Goal: Task Accomplishment & Management: Manage account settings

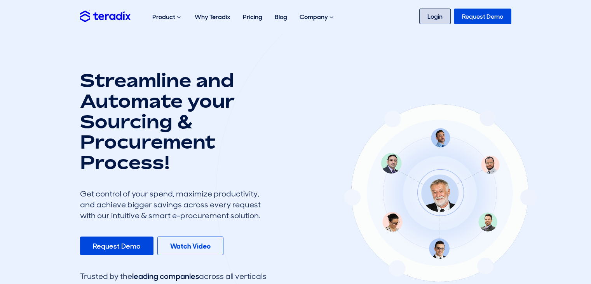
click at [435, 15] on link "Login" at bounding box center [434, 17] width 31 height 16
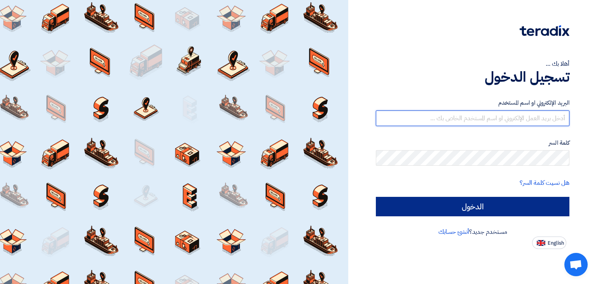
type input "[EMAIL_ADDRESS][DOMAIN_NAME]"
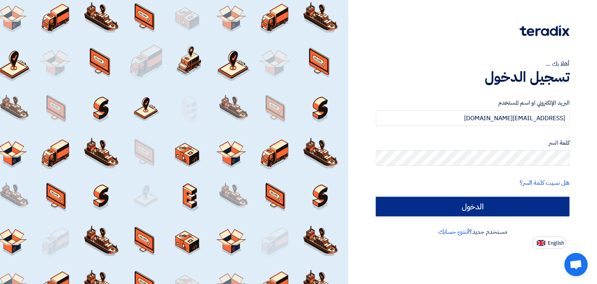
click at [487, 212] on input "الدخول" at bounding box center [472, 206] width 193 height 19
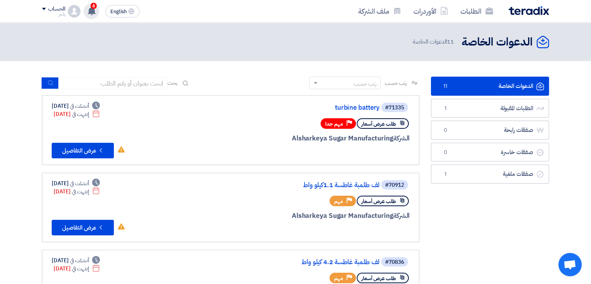
click at [95, 11] on icon at bounding box center [91, 11] width 9 height 9
